Goal: Information Seeking & Learning: Learn about a topic

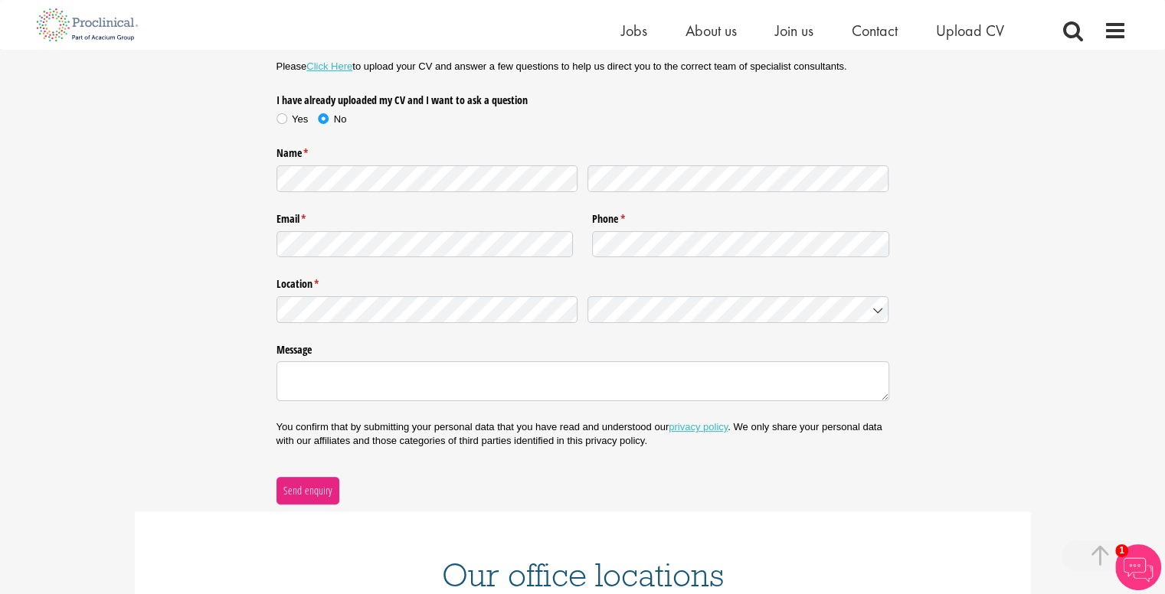
scroll to position [257, 0]
click at [939, 218] on div "Nature of enquiry * (required) Please Click Here to upload your CV and answer a…" at bounding box center [582, 245] width 1165 height 515
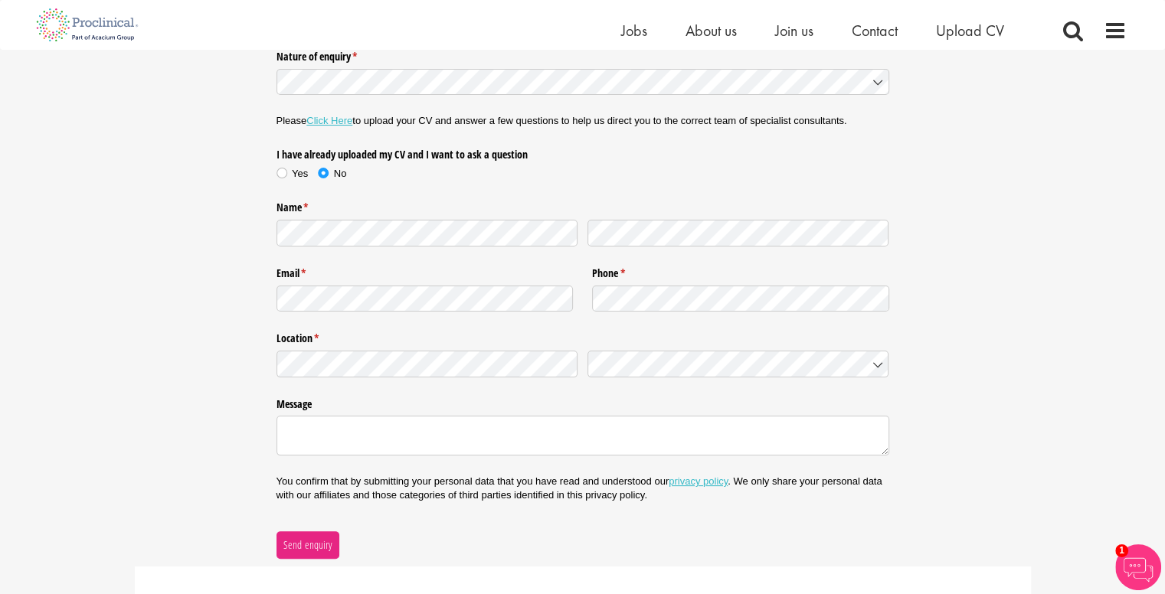
scroll to position [202, 0]
click at [576, 448] on textarea "Message" at bounding box center [582, 435] width 613 height 40
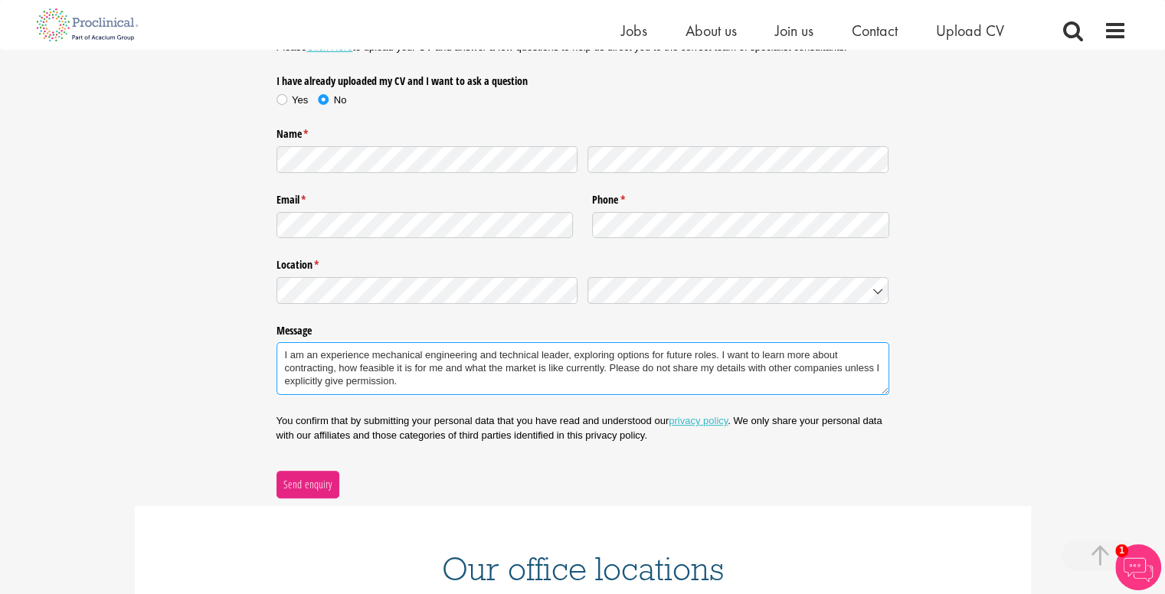
scroll to position [276, 0]
type textarea "I am an experience mechanical engineering and technical leader, exploring optio…"
click at [691, 414] on link "privacy policy" at bounding box center [698, 419] width 59 height 11
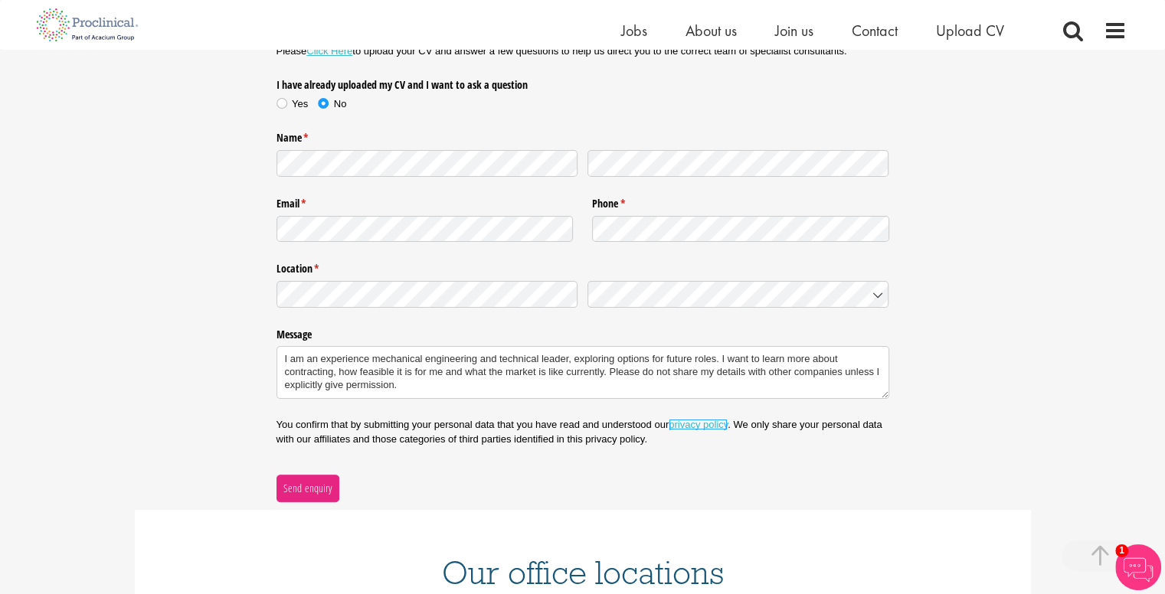
scroll to position [272, 0]
click at [333, 494] on button "Send enquiry" at bounding box center [307, 488] width 63 height 28
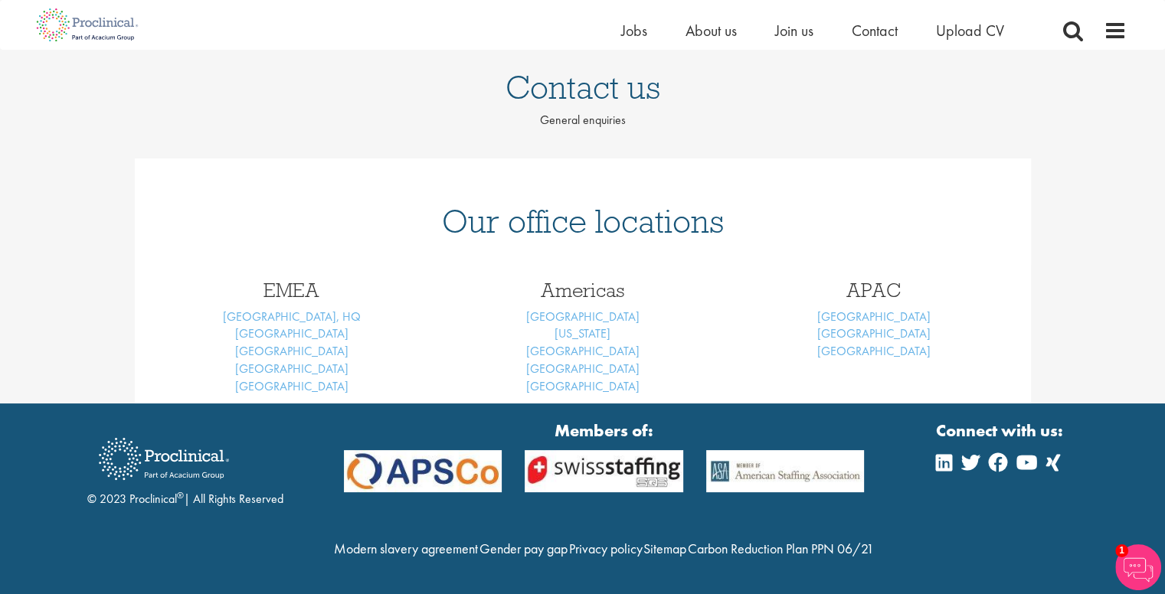
scroll to position [141, 0]
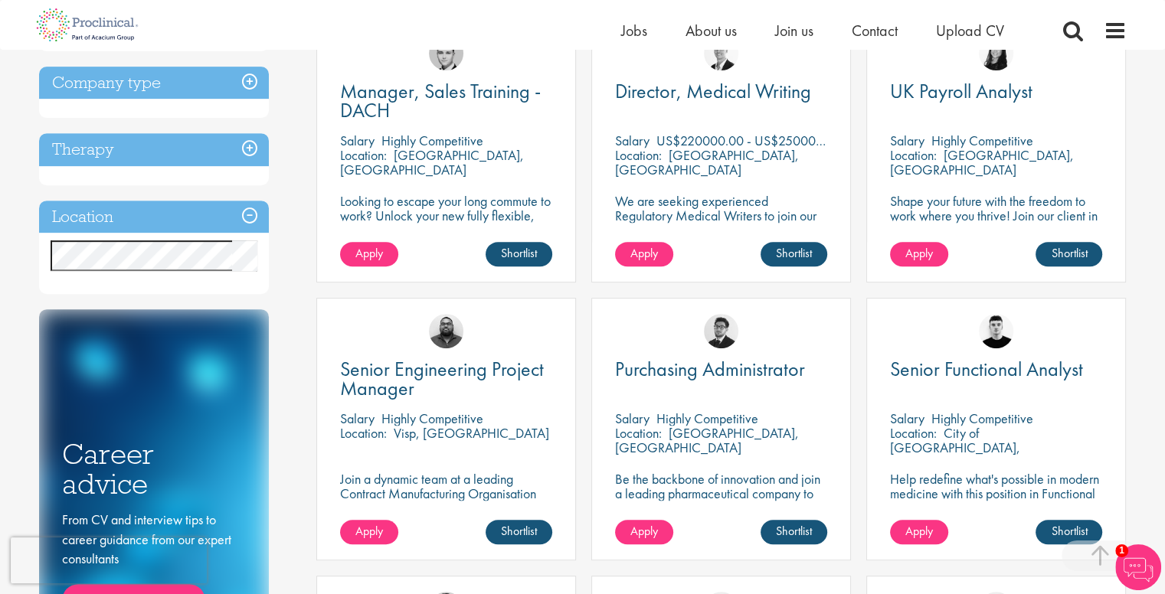
scroll to position [604, 0]
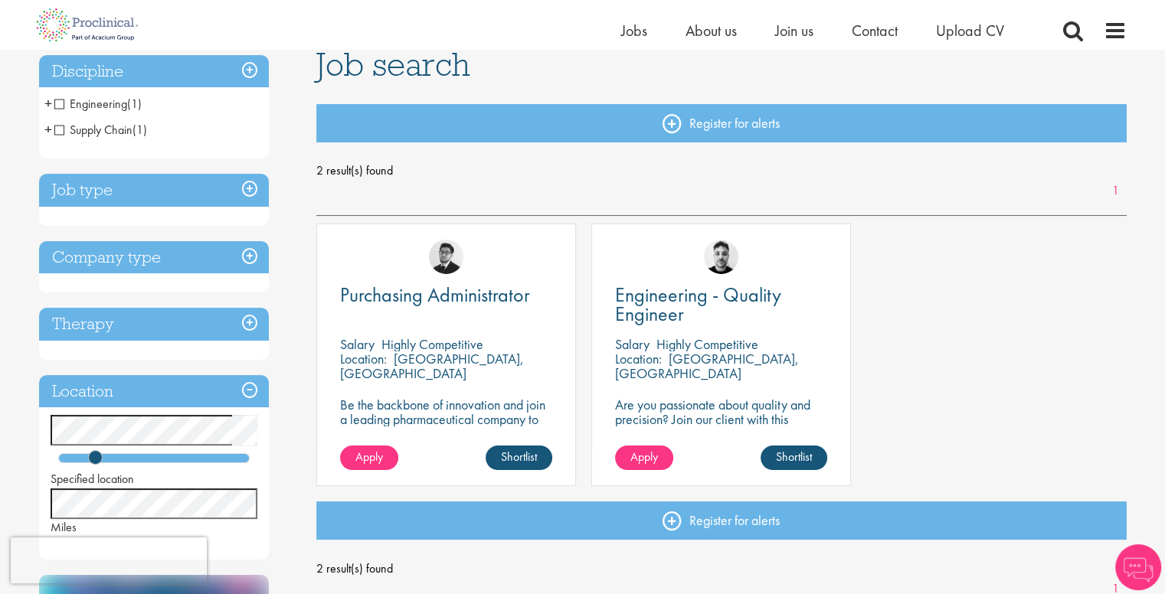
scroll to position [129, 0]
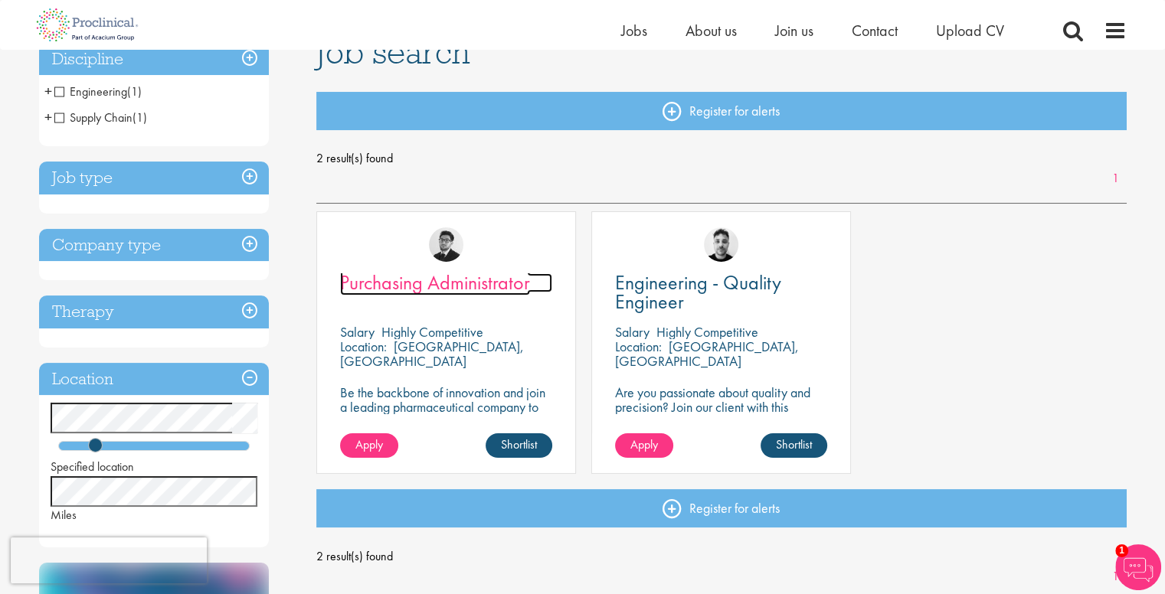
click at [429, 288] on span "Purchasing Administrator" at bounding box center [435, 283] width 190 height 26
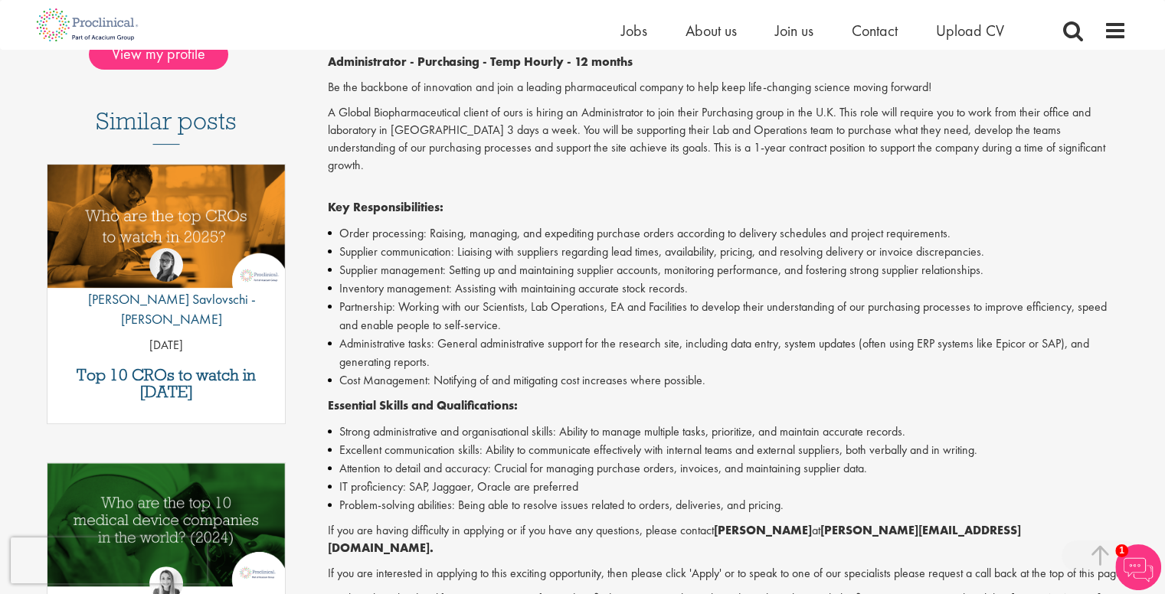
scroll to position [392, 0]
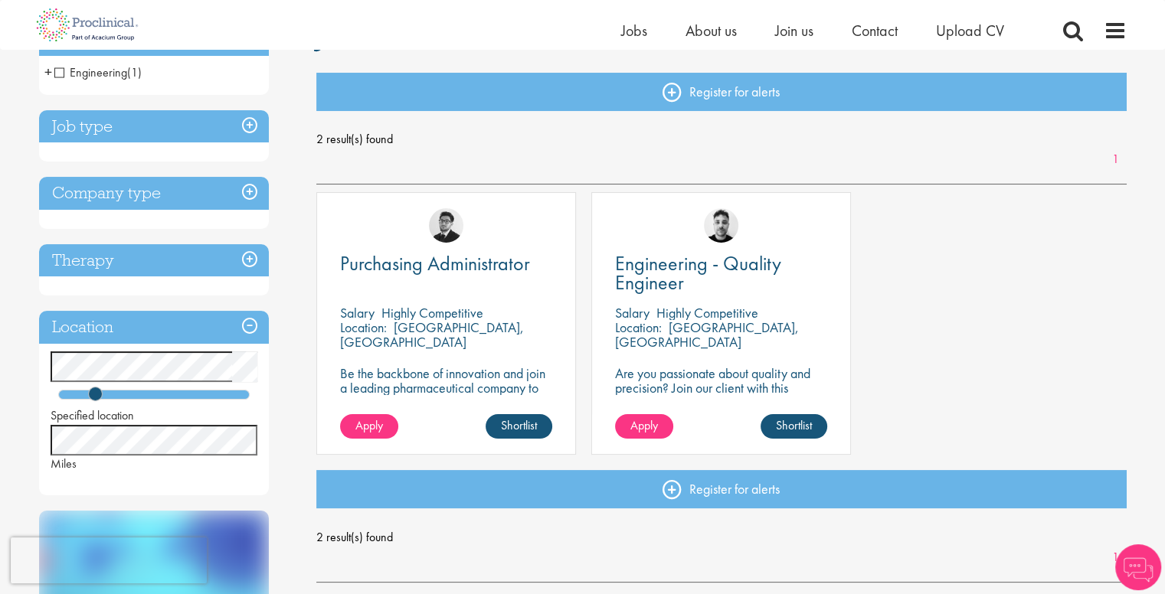
scroll to position [136, 0]
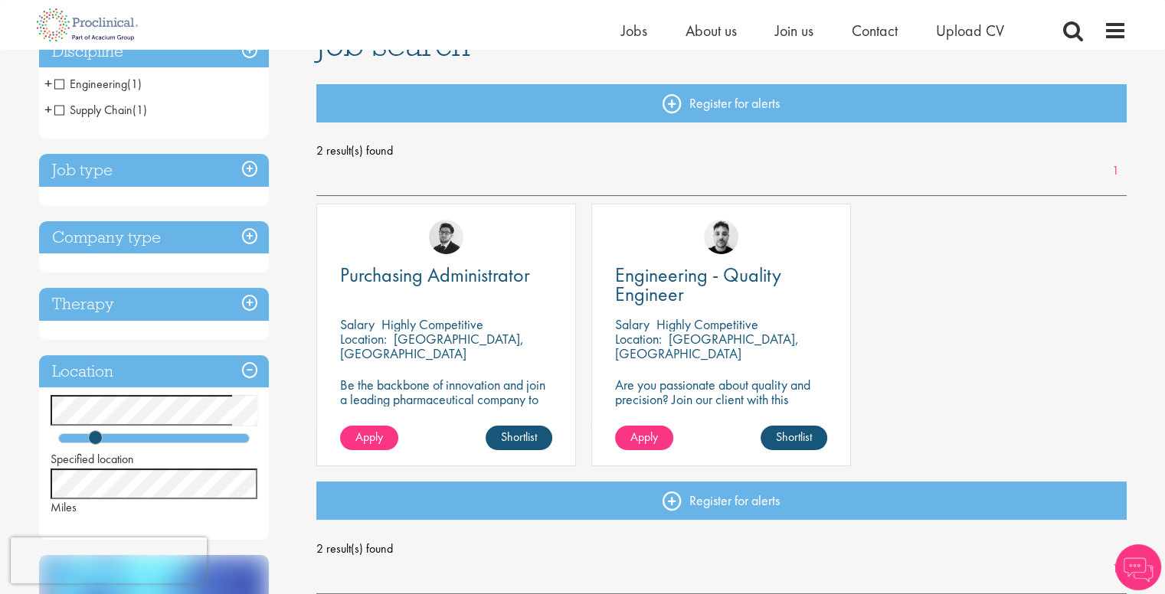
click at [715, 324] on p "Highly Competitive" at bounding box center [707, 325] width 102 height 18
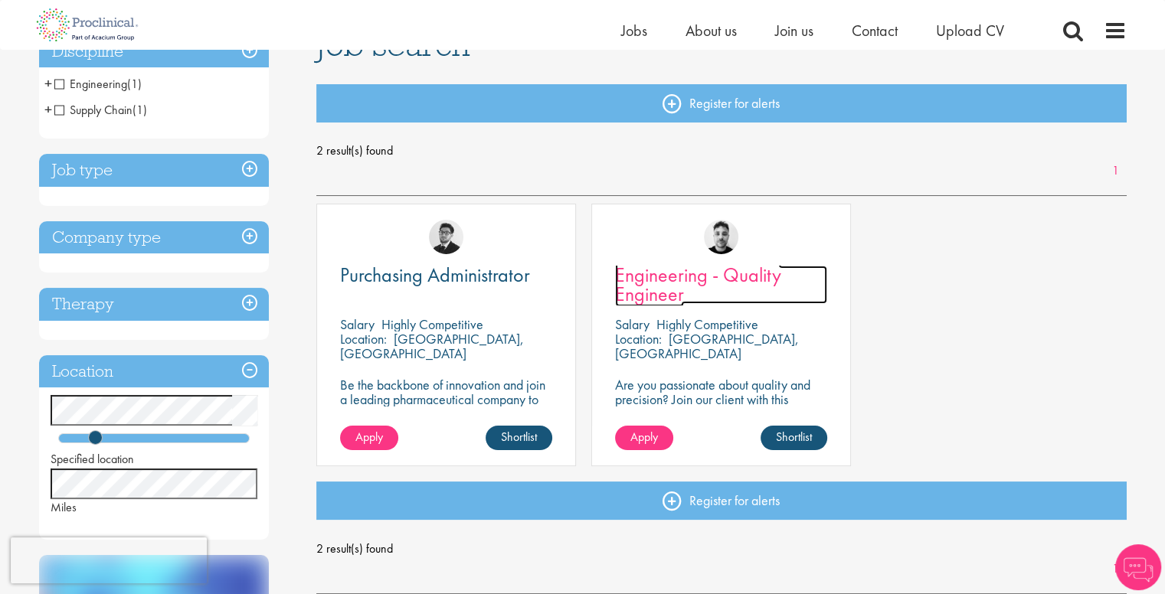
click at [669, 296] on span "Engineering - Quality Engineer" at bounding box center [698, 284] width 166 height 45
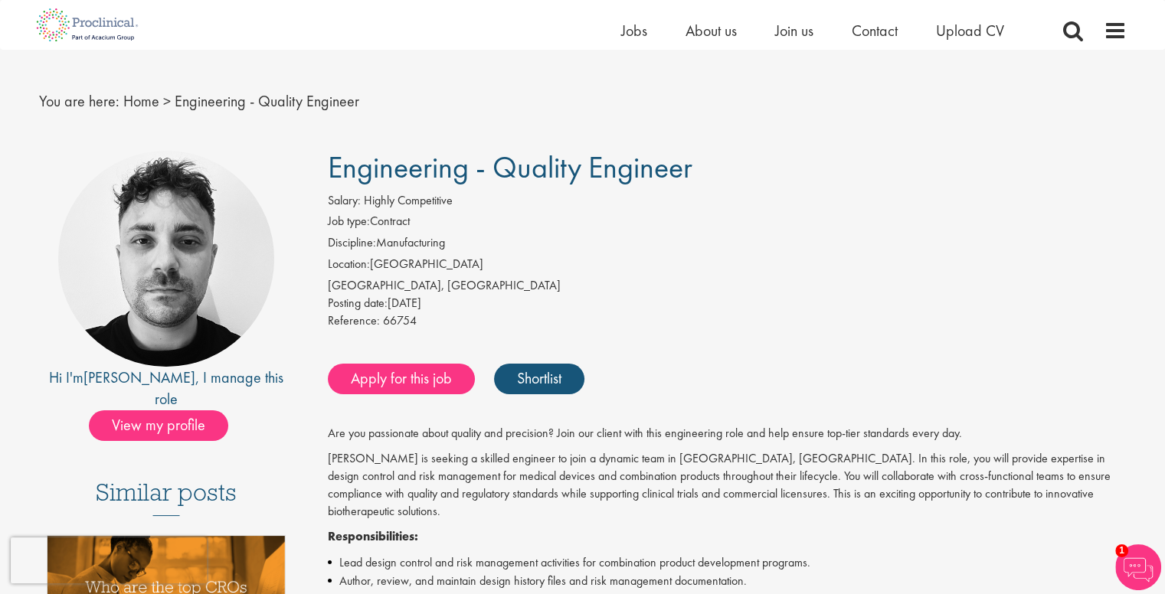
scroll to position [44, 0]
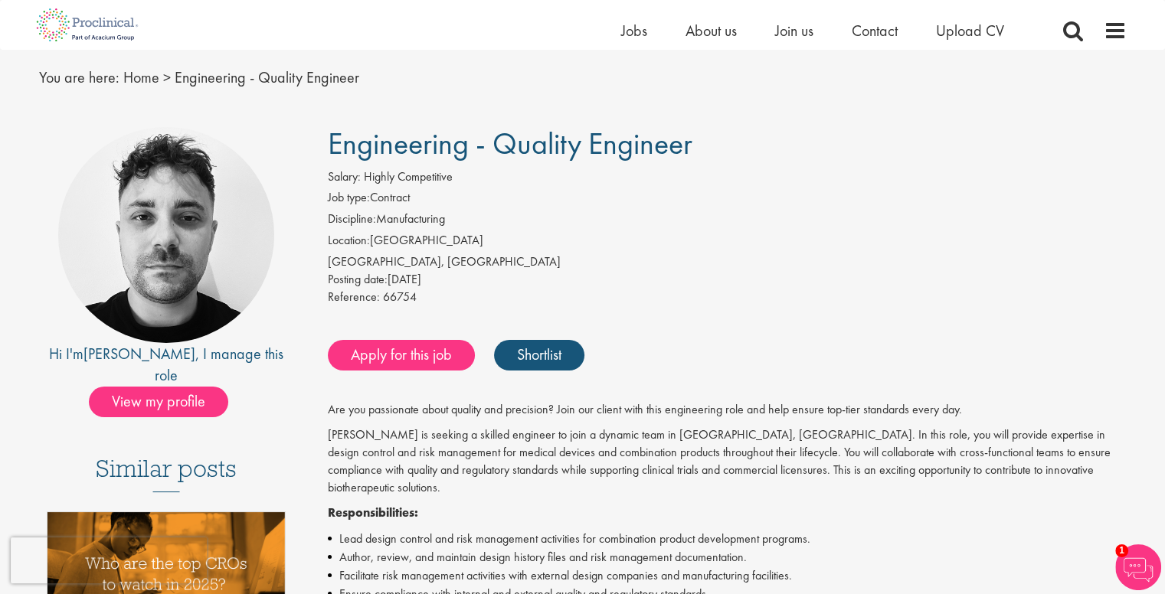
click at [188, 389] on span "View my profile" at bounding box center [158, 402] width 139 height 31
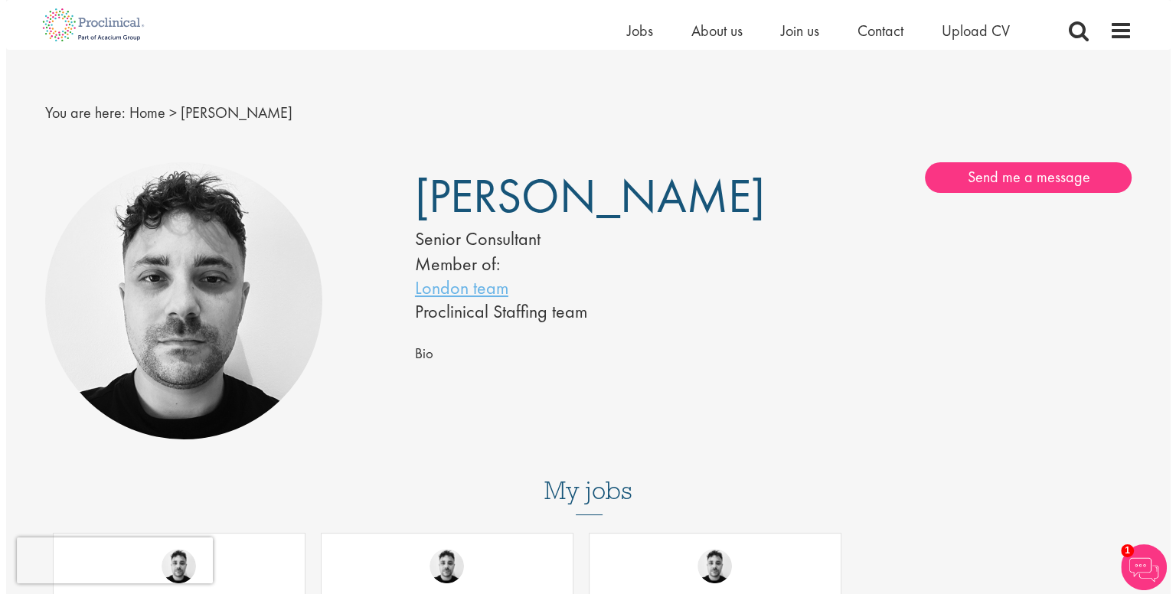
scroll to position [9, 0]
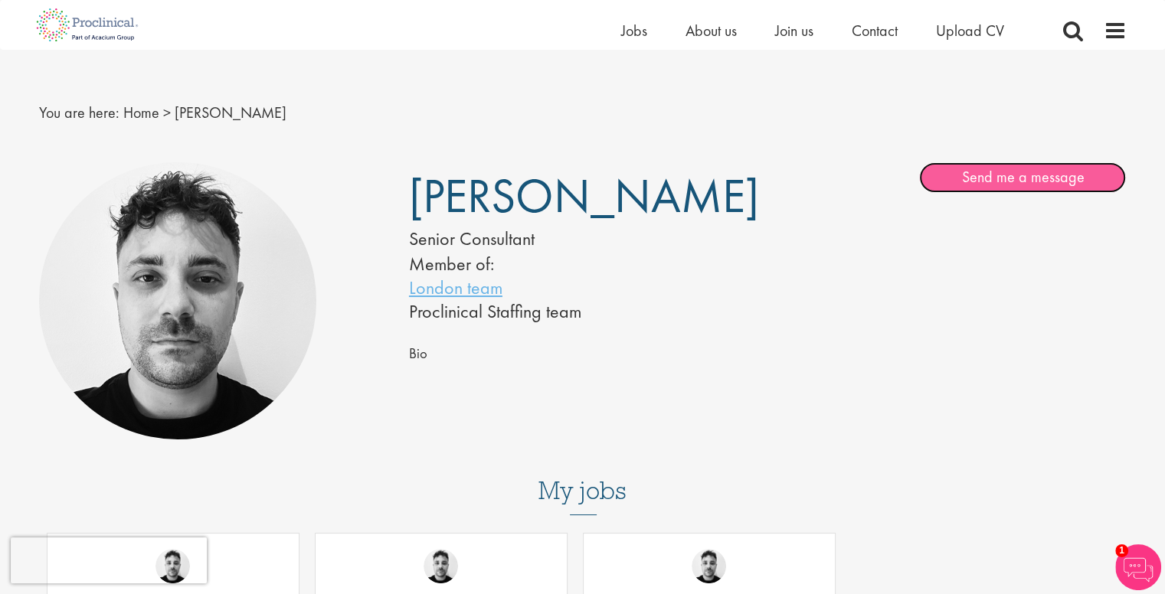
click at [936, 175] on link "Send me a message" at bounding box center [1022, 177] width 207 height 31
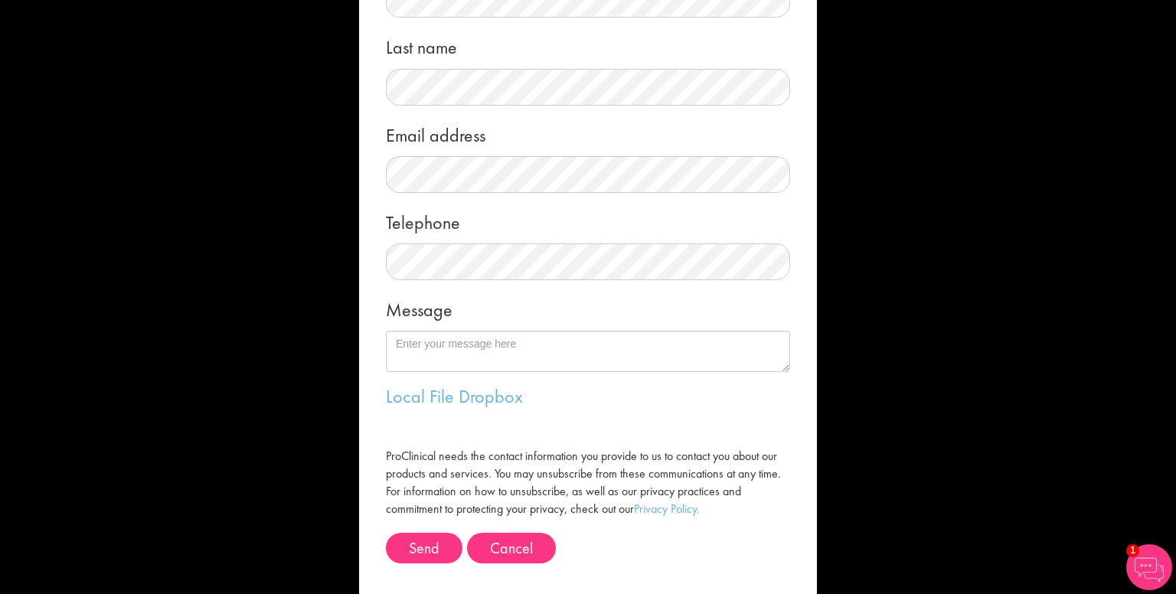
scroll to position [195, 0]
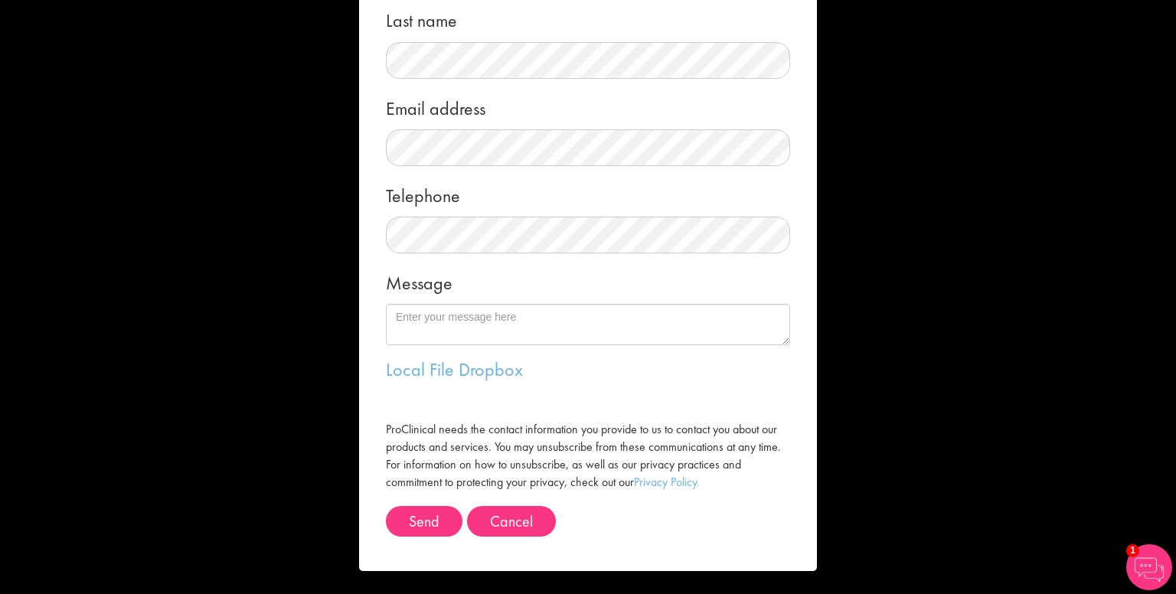
click at [267, 185] on div "Message me First name Last name Email address Telephone Message Local File Drop…" at bounding box center [588, 297] width 1176 height 594
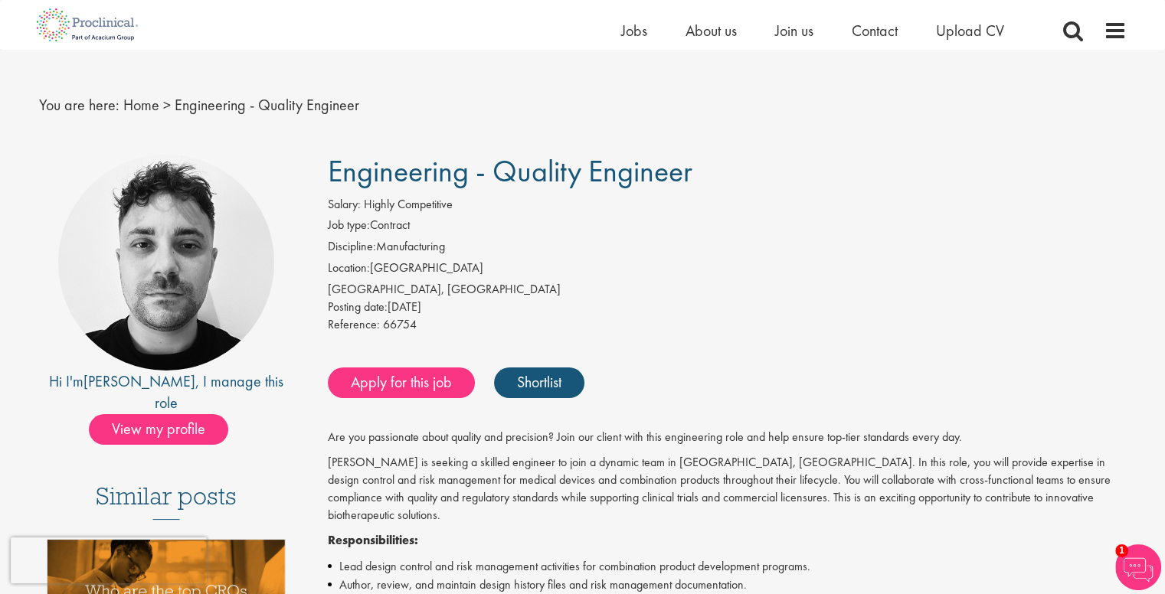
scroll to position [12, 0]
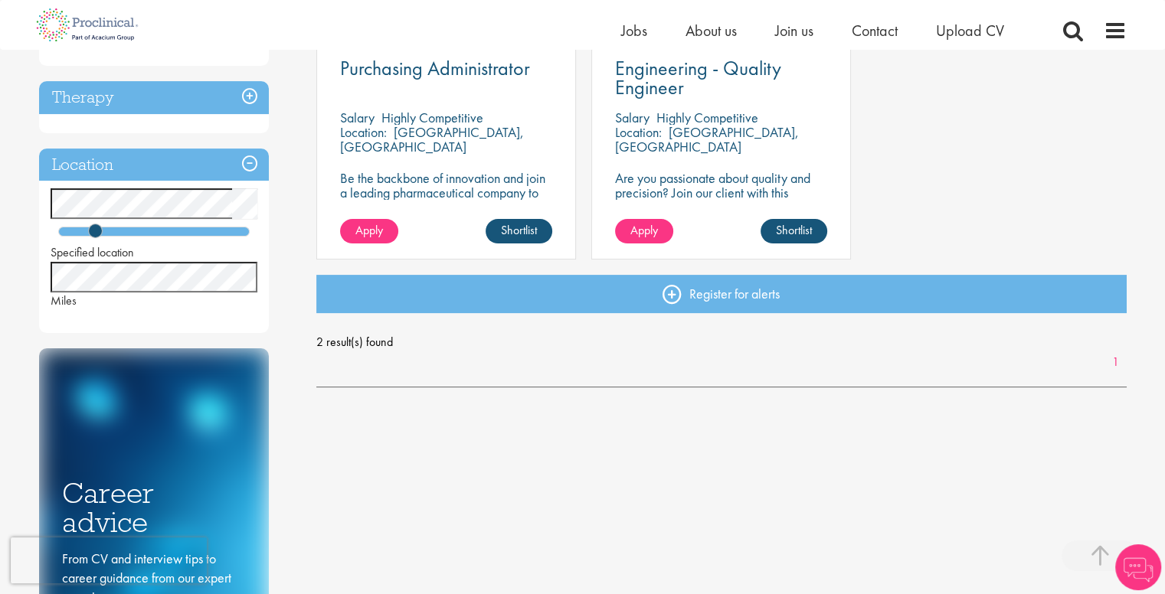
scroll to position [344, 0]
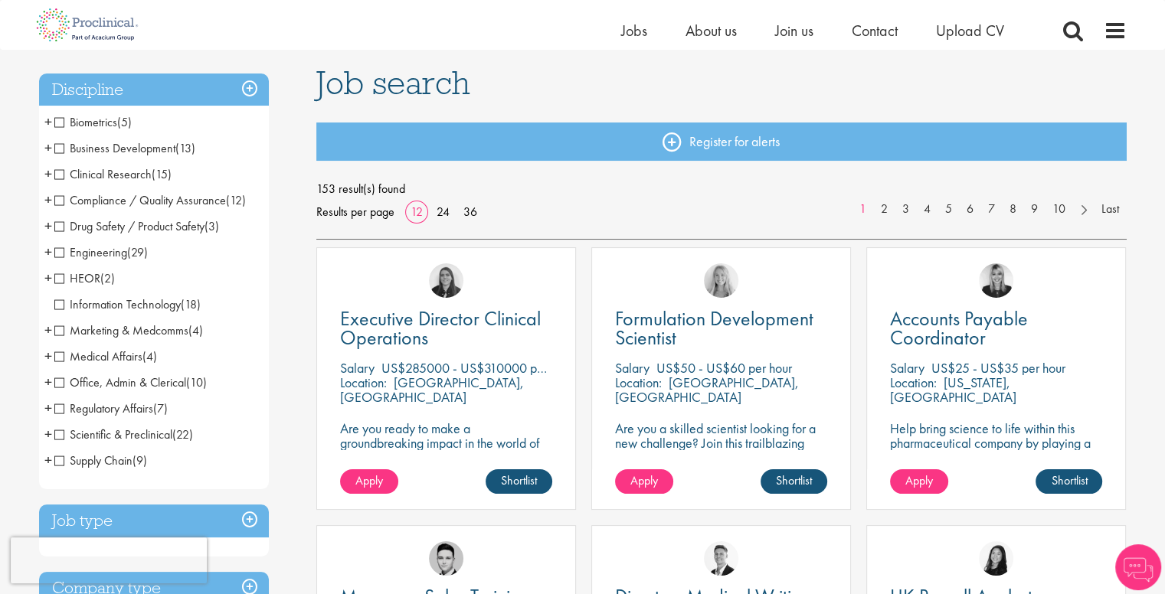
scroll to position [104, 0]
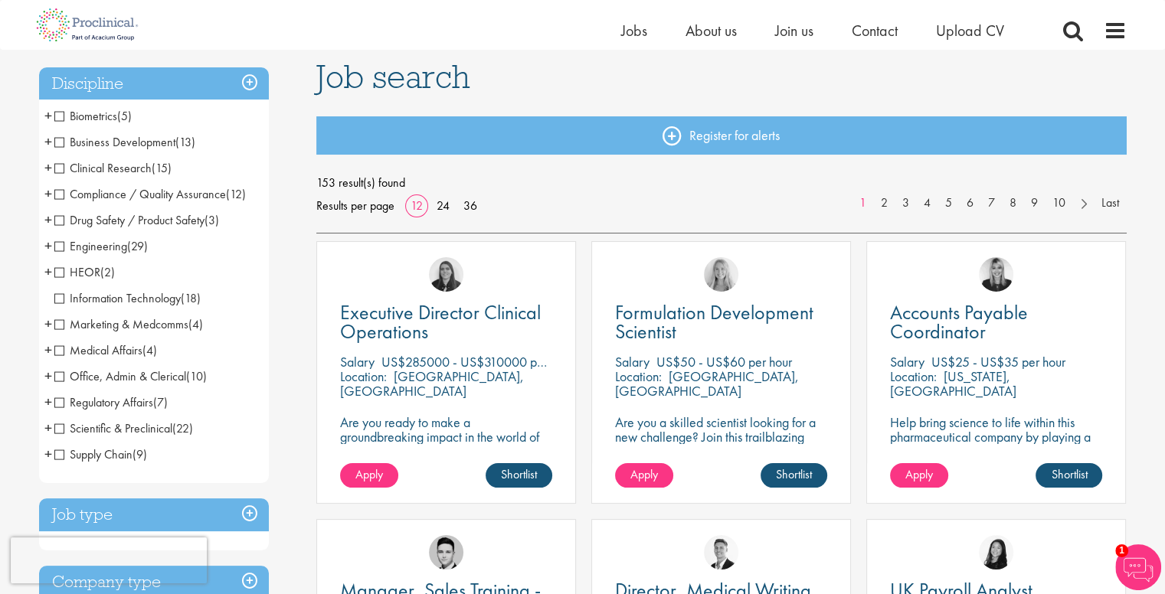
click at [59, 243] on span "Engineering" at bounding box center [90, 246] width 73 height 16
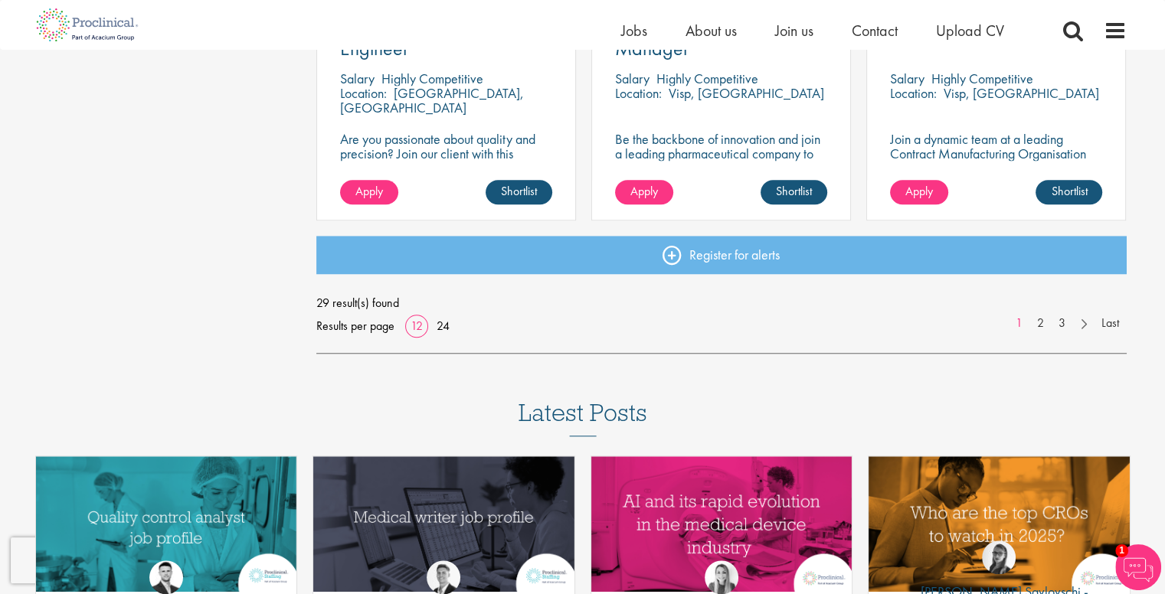
scroll to position [1184, 0]
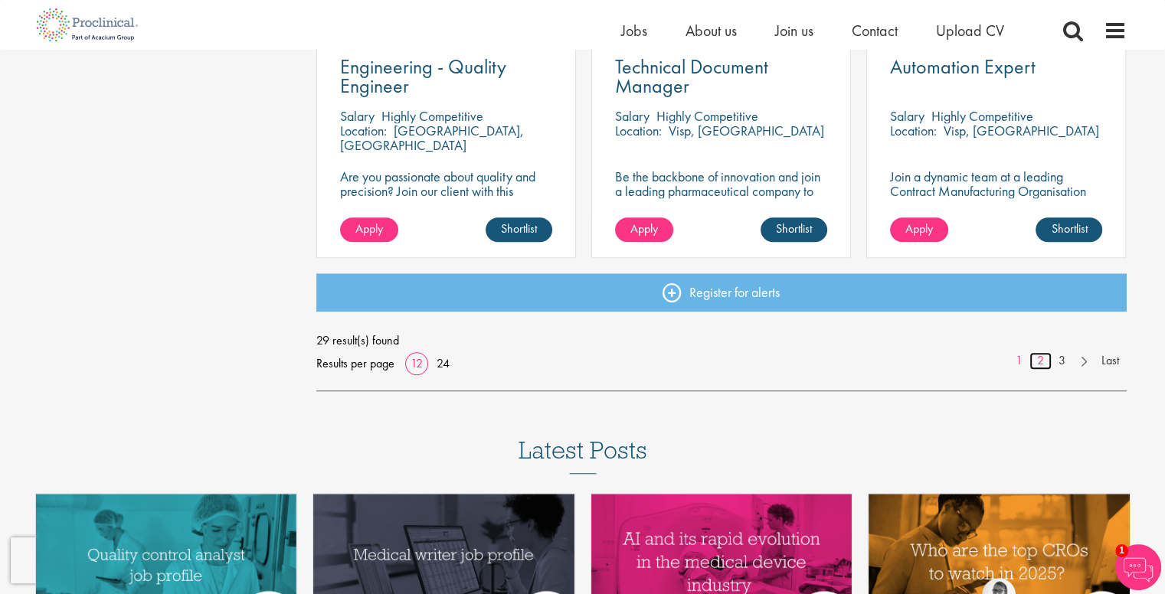
click at [1032, 364] on link "2" at bounding box center [1040, 361] width 22 height 18
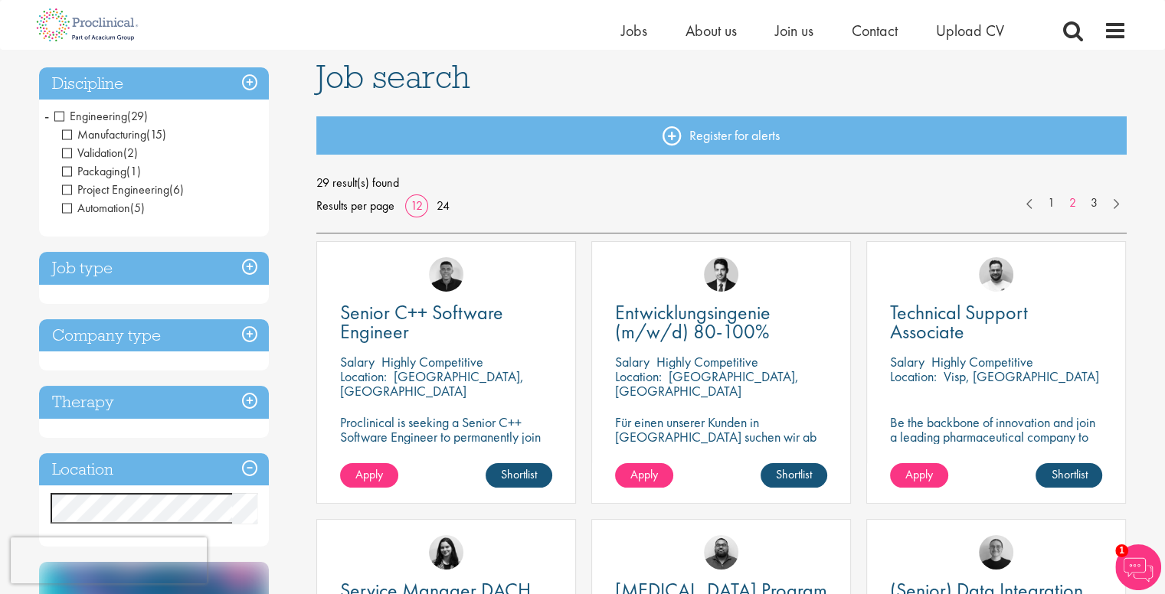
scroll to position [101, 0]
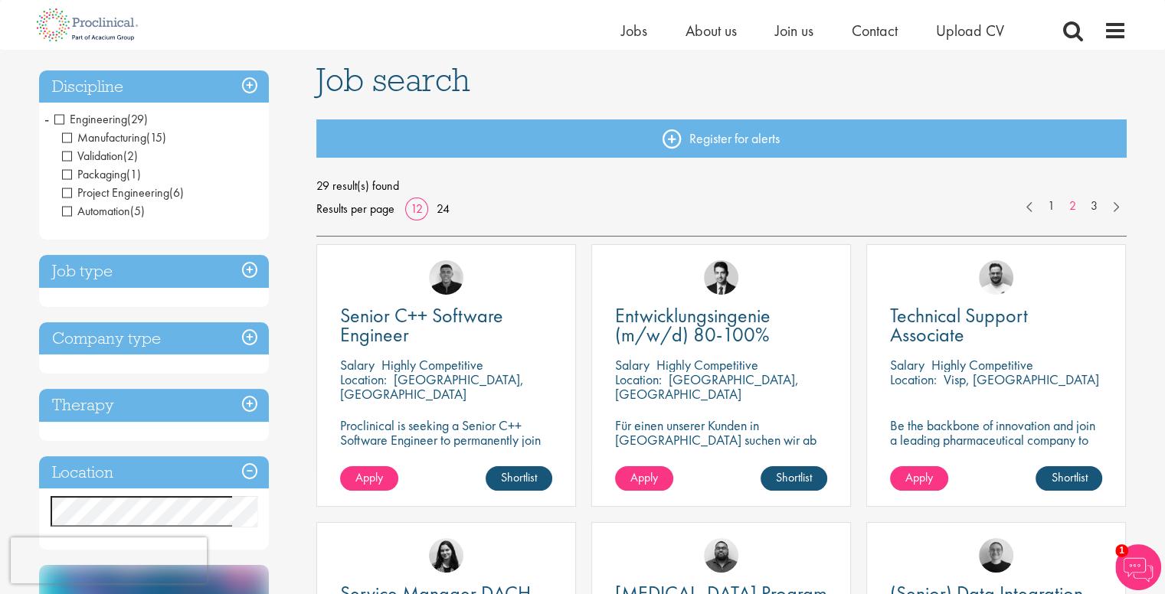
click at [63, 123] on span "Engineering" at bounding box center [90, 119] width 73 height 16
